Goal: Information Seeking & Learning: Learn about a topic

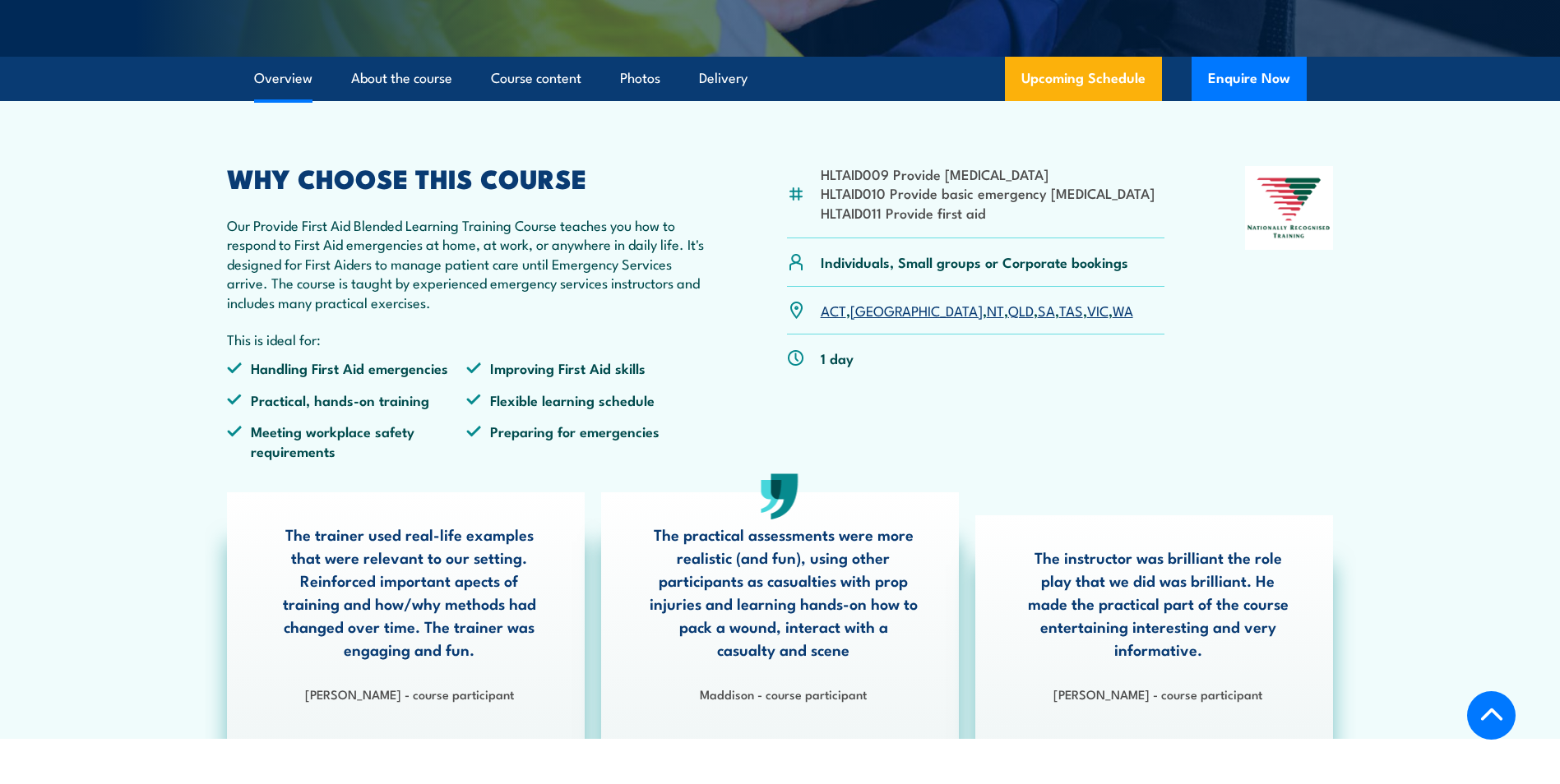
scroll to position [411, 0]
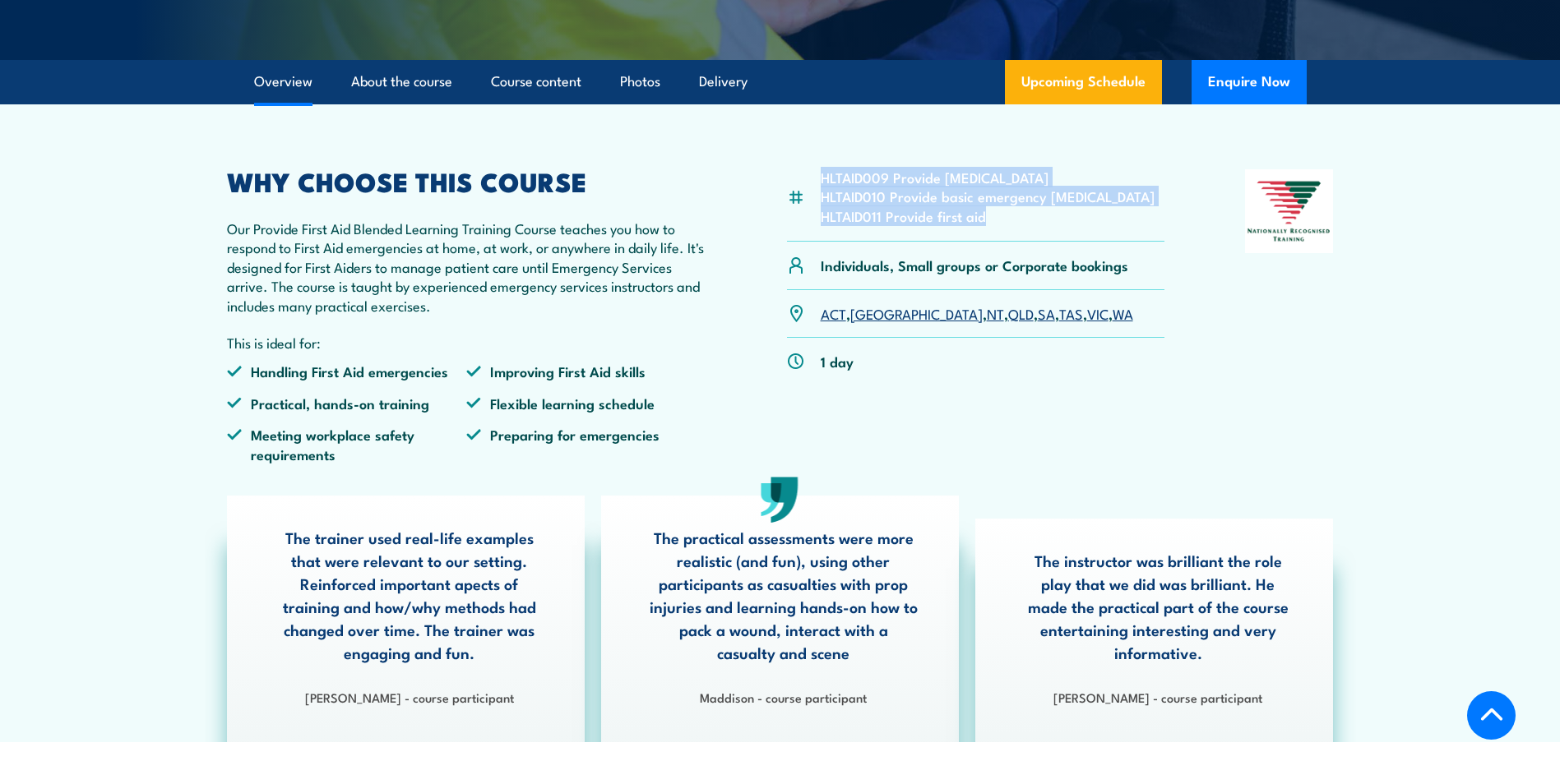
drag, startPoint x: 981, startPoint y: 256, endPoint x: 820, endPoint y: 214, distance: 166.4
click at [820, 214] on ul "HLTAID009 Provide cardiopulmonary resuscitation HLTAID010 Provide basic emergen…" at bounding box center [987, 197] width 334 height 58
drag, startPoint x: 820, startPoint y: 214, endPoint x: 902, endPoint y: 226, distance: 82.9
copy ul "HLTAID009 Provide cardiopulmonary resuscitation HLTAID010 Provide basic emergen…"
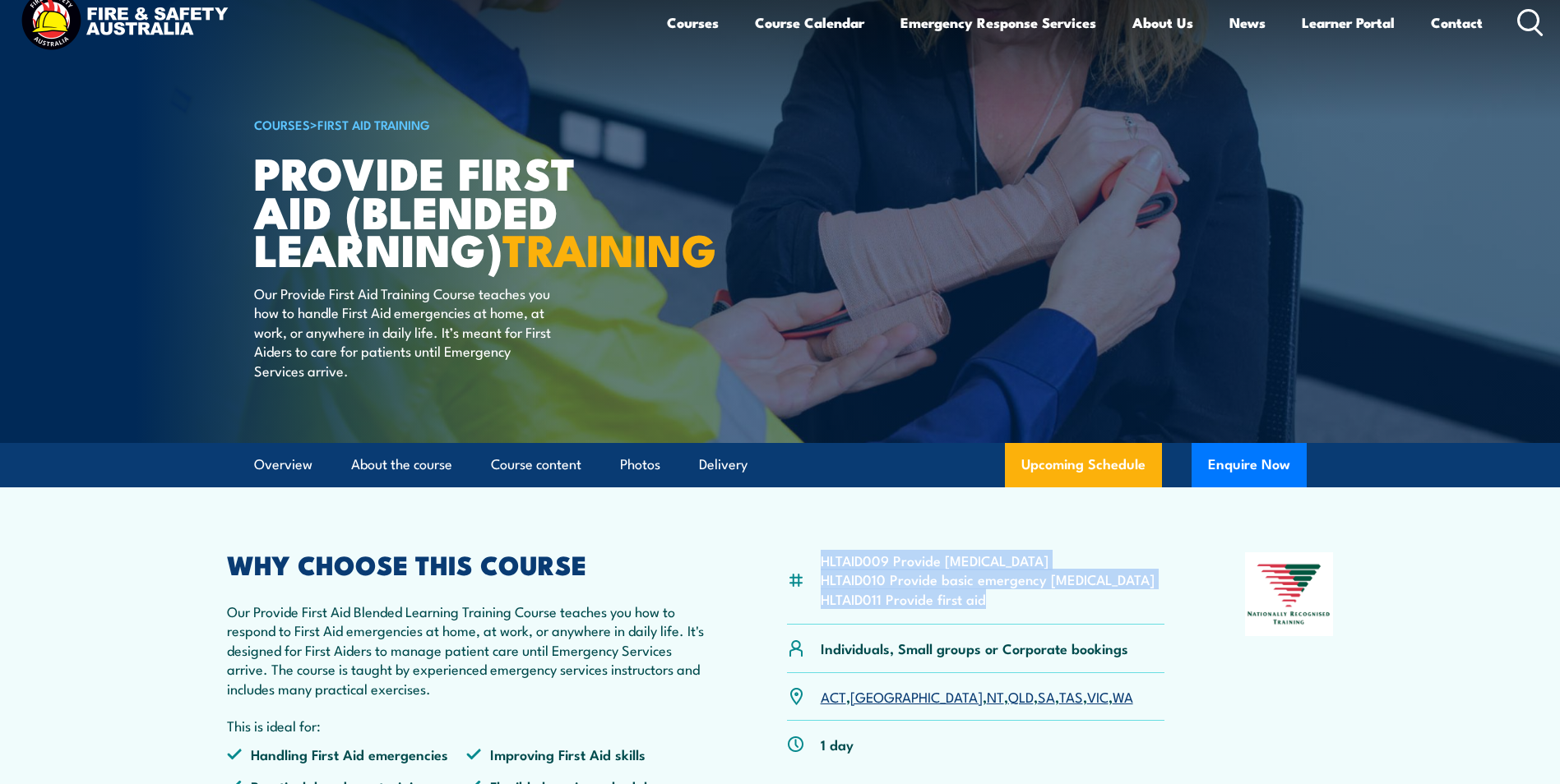
scroll to position [0, 0]
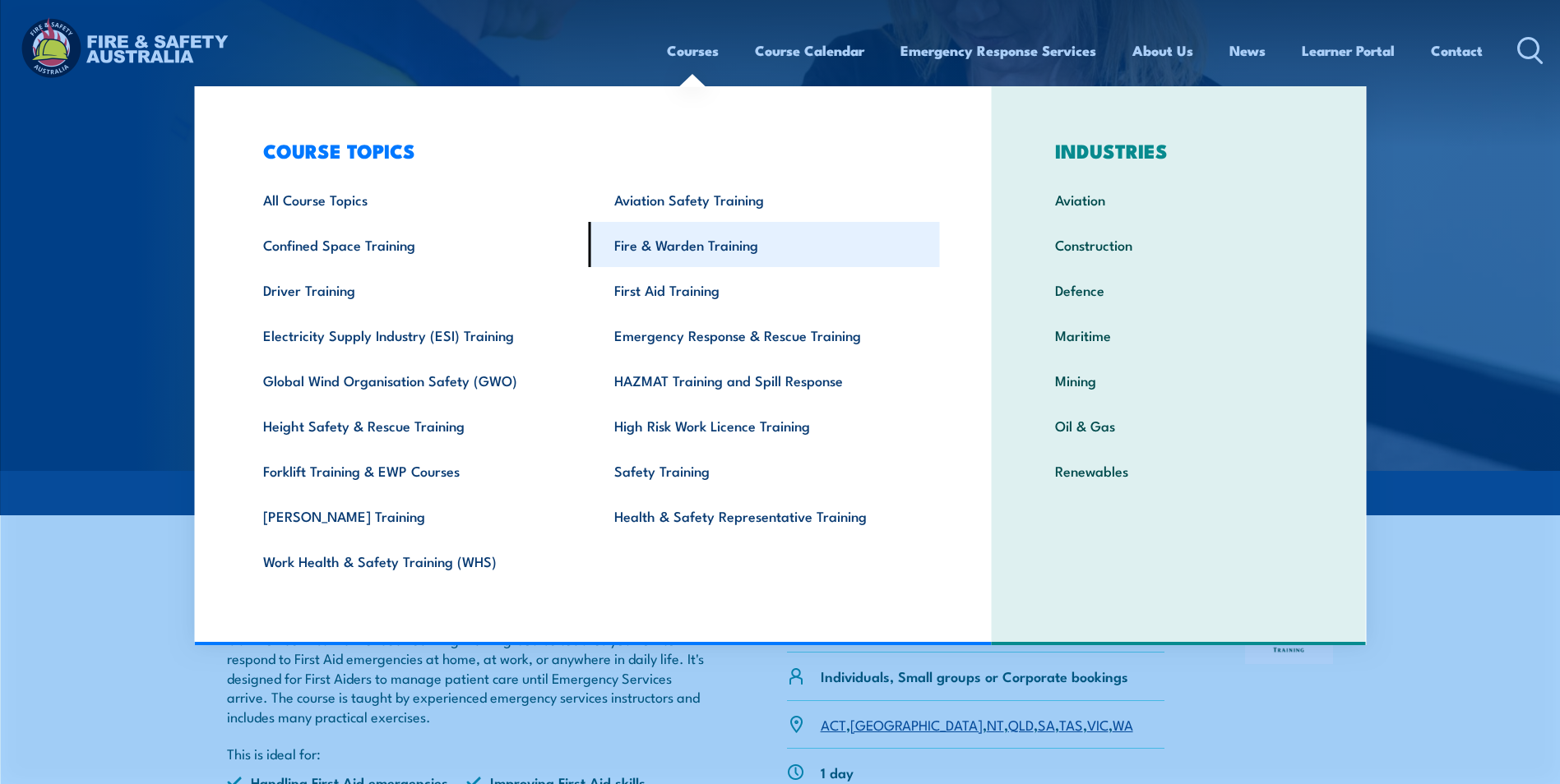
click at [705, 249] on link "Fire & Warden Training" at bounding box center [764, 244] width 351 height 45
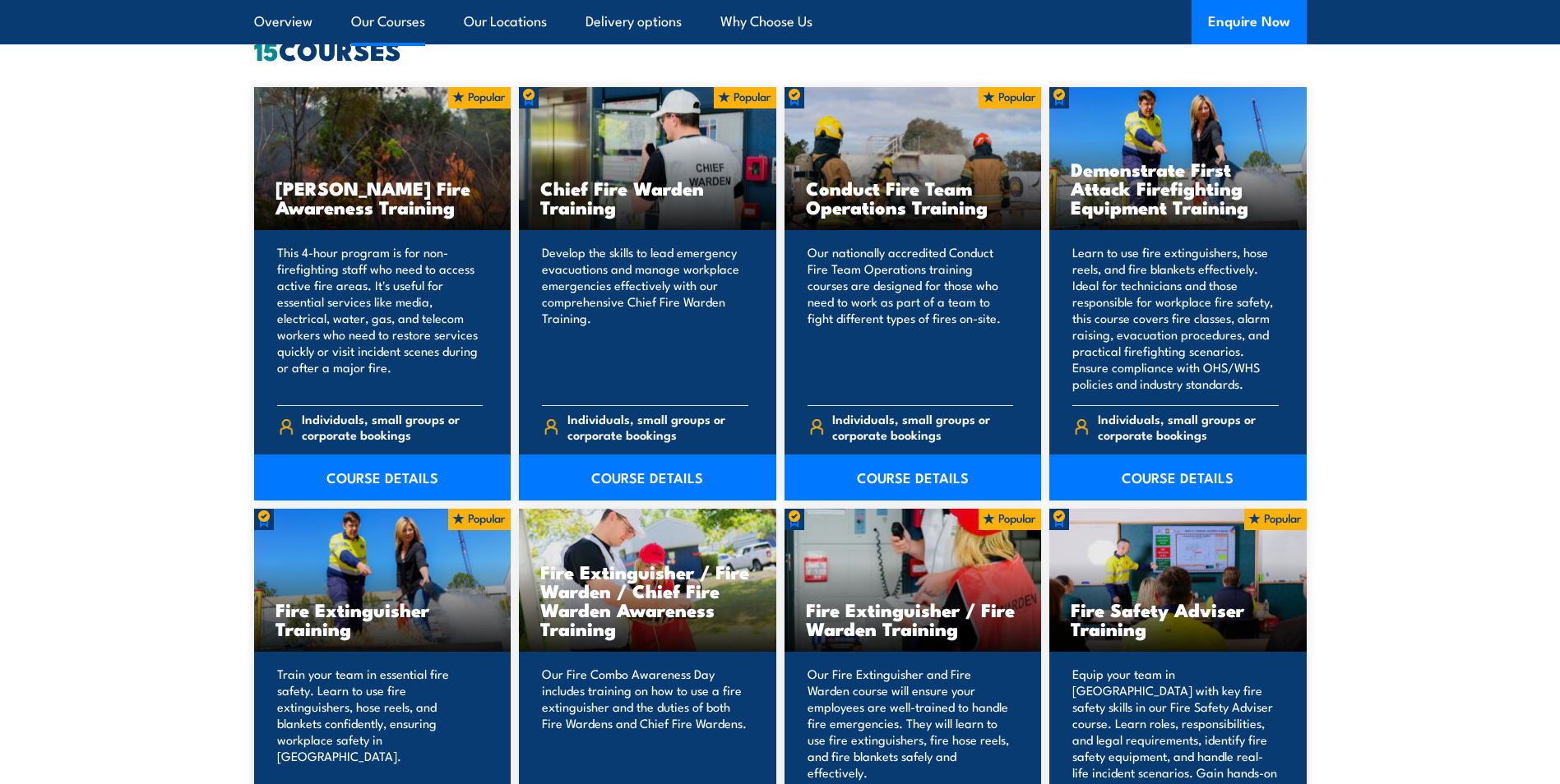
scroll to position [1316, 0]
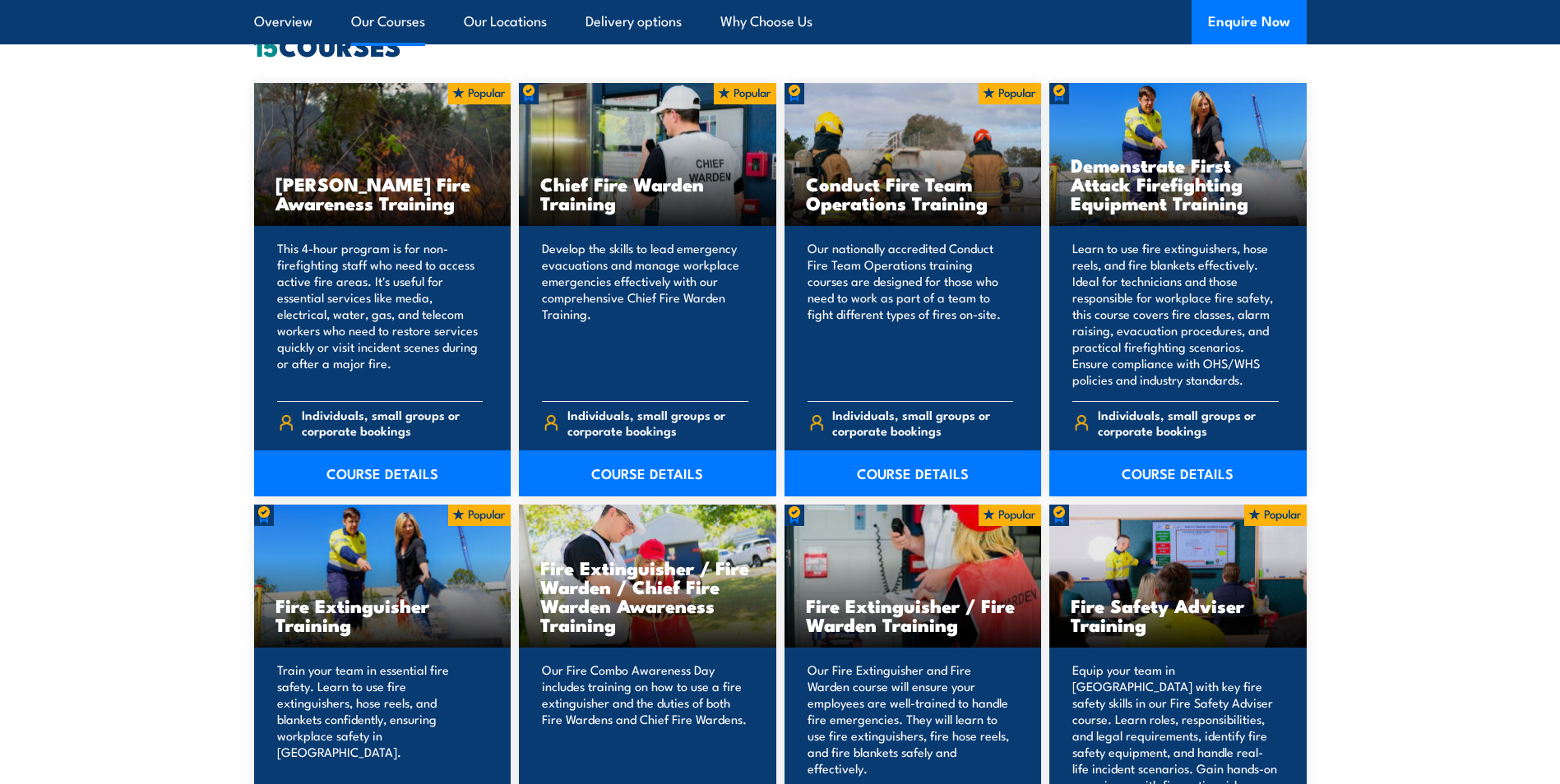
drag, startPoint x: 544, startPoint y: 184, endPoint x: 612, endPoint y: 204, distance: 70.9
click at [612, 204] on h3 "Chief Fire Warden Training" at bounding box center [647, 193] width 214 height 38
drag, startPoint x: 612, startPoint y: 204, endPoint x: 574, endPoint y: 202, distance: 38.1
copy h3 "Chief Fire Warden Training"
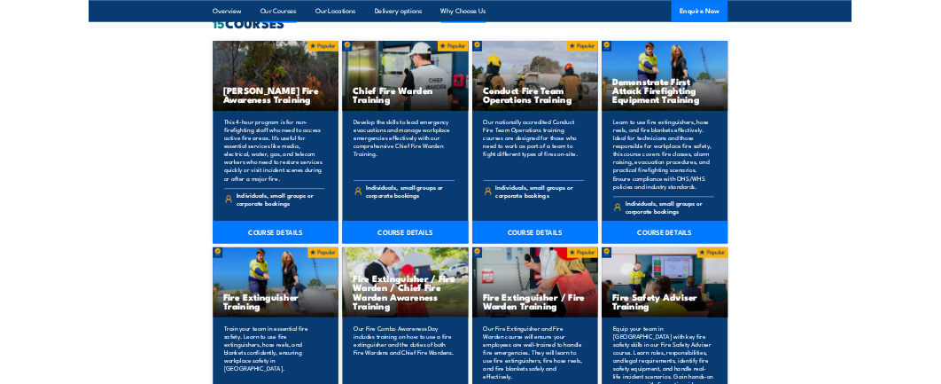
scroll to position [1376, 0]
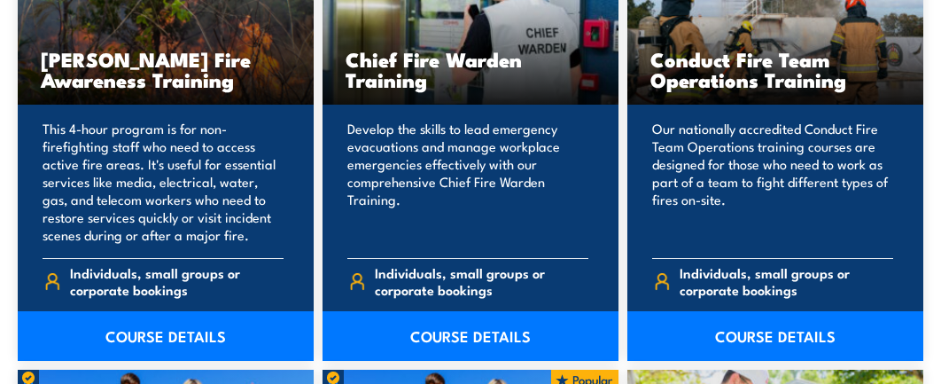
click at [583, 153] on p "Develop the skills to lead emergency evacuations and manage workplace emergenci…" at bounding box center [467, 182] width 241 height 124
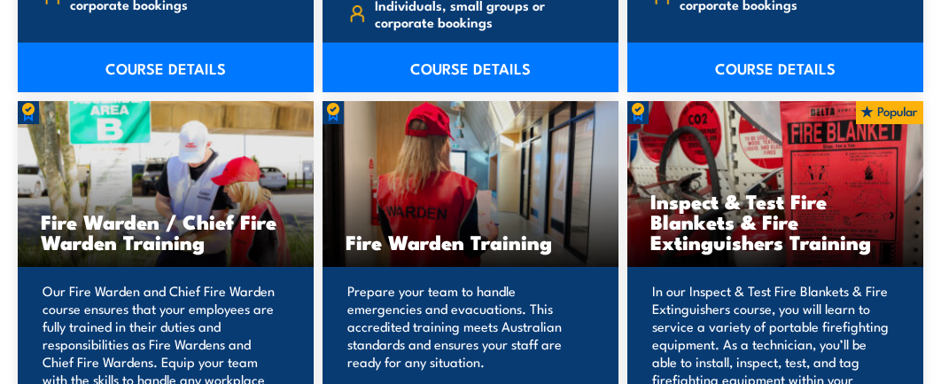
scroll to position [2616, 0]
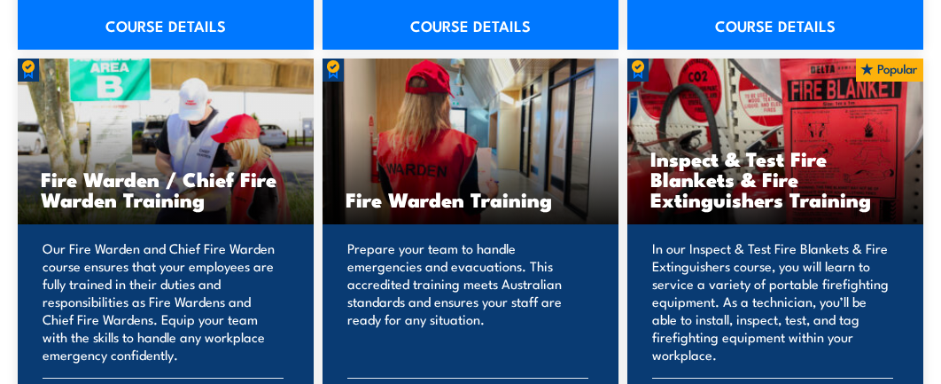
drag, startPoint x: 347, startPoint y: 180, endPoint x: 550, endPoint y: 182, distance: 202.9
click at [550, 189] on h3 "Fire Warden Training" at bounding box center [471, 199] width 250 height 20
drag, startPoint x: 550, startPoint y: 182, endPoint x: 440, endPoint y: 125, distance: 123.6
click at [440, 125] on div "Fire Warden Training" at bounding box center [471, 141] width 296 height 166
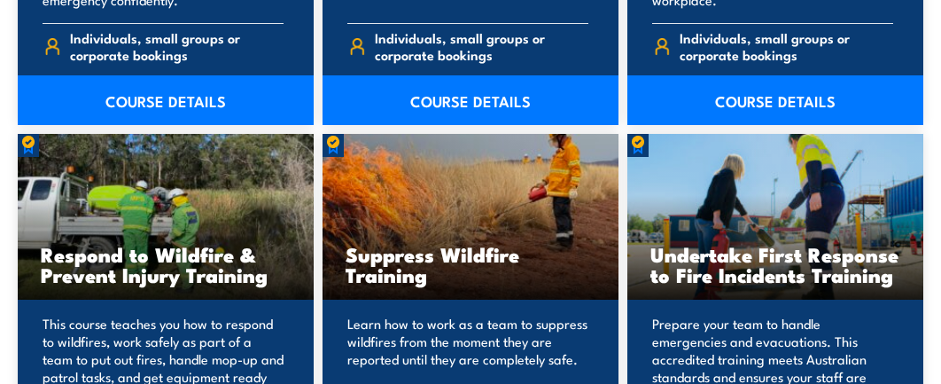
scroll to position [3059, 0]
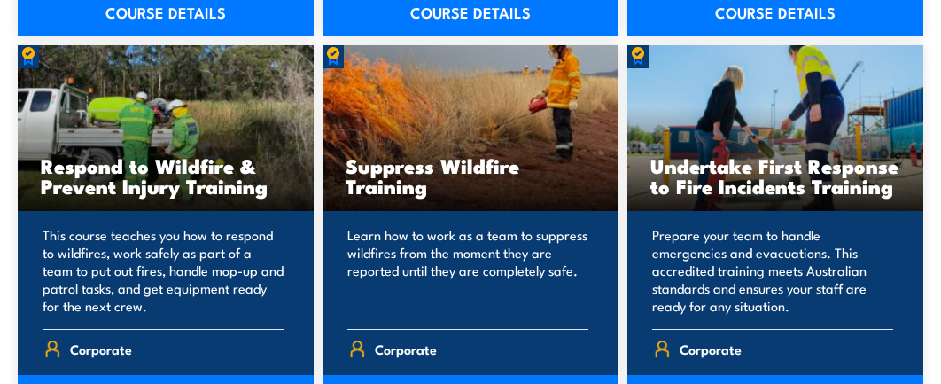
click at [745, 187] on div "Undertake First Response to Fire Incidents Training" at bounding box center [775, 128] width 296 height 166
drag, startPoint x: 762, startPoint y: 147, endPoint x: 890, endPoint y: 171, distance: 130.7
click at [890, 171] on h3 "Undertake First Response to Fire Incidents Training" at bounding box center [775, 175] width 250 height 41
drag, startPoint x: 890, startPoint y: 171, endPoint x: 825, endPoint y: 165, distance: 65.9
copy h3 "First Response to Fire Incidents Training"
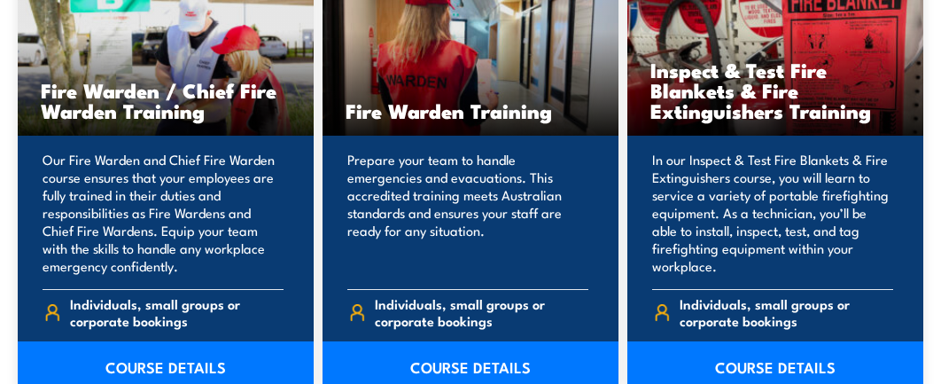
scroll to position [2616, 0]
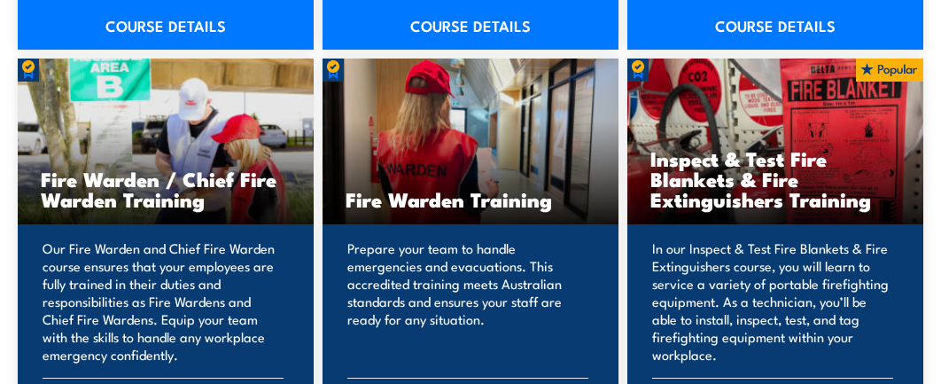
click at [442, 192] on h3 "Fire Warden Training" at bounding box center [471, 199] width 250 height 20
drag, startPoint x: 349, startPoint y: 182, endPoint x: 555, endPoint y: 182, distance: 205.6
click at [555, 189] on h3 "Fire Warden Training" at bounding box center [471, 199] width 250 height 20
drag, startPoint x: 555, startPoint y: 182, endPoint x: 472, endPoint y: 177, distance: 82.5
copy h3 "Fire Warden Training"
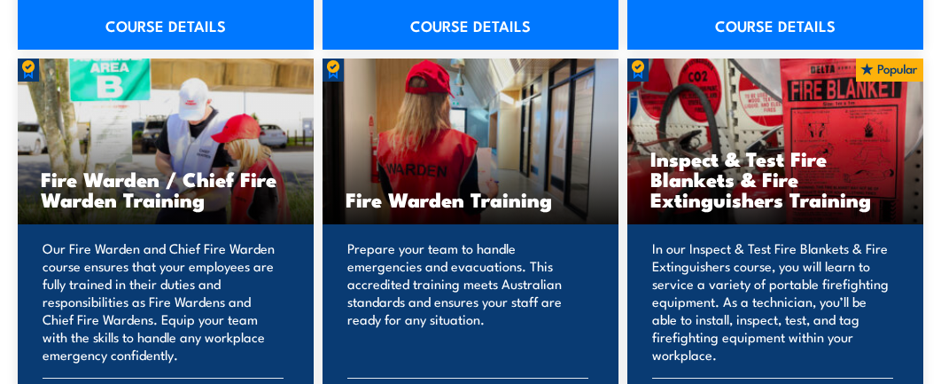
click at [478, 138] on div "Fire Warden Training" at bounding box center [471, 141] width 296 height 166
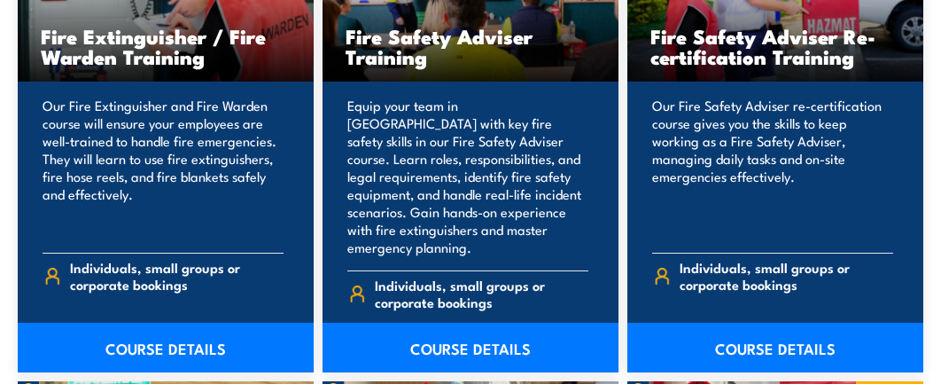
scroll to position [2262, 0]
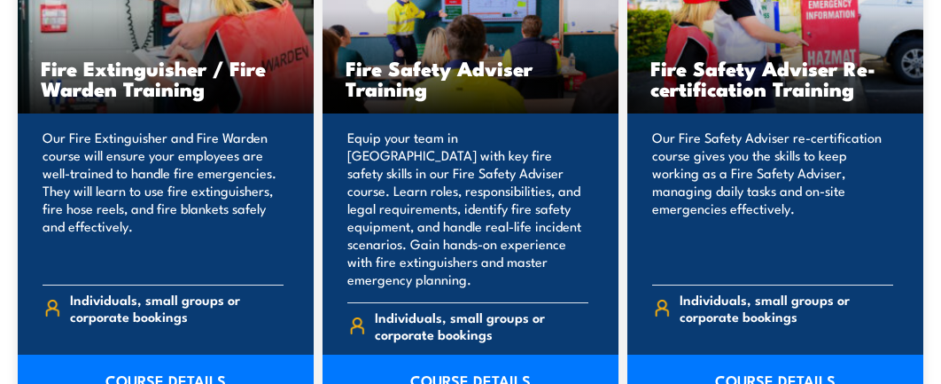
drag, startPoint x: 651, startPoint y: 65, endPoint x: 868, endPoint y: 92, distance: 218.8
click at [868, 92] on h3 "Fire Safety Adviser Re-certification Training" at bounding box center [775, 78] width 250 height 41
drag, startPoint x: 868, startPoint y: 92, endPoint x: 789, endPoint y: 77, distance: 81.2
copy h3 "Fire Safety Adviser Re-certification Training"
